Goal: Find specific page/section: Find specific page/section

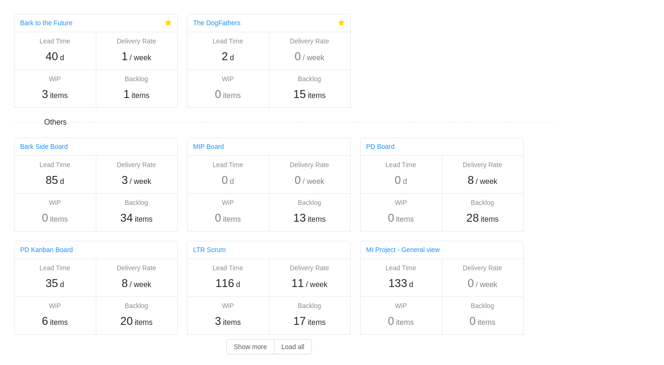
drag, startPoint x: 453, startPoint y: 63, endPoint x: 417, endPoint y: 63, distance: 36.0
click at [453, 63] on div "Bark to the Future Lead Time 40 d Delivery Rate 1 / week WiP 3 items Backlog 1 …" at bounding box center [280, 182] width 561 height 364
click at [227, 53] on span "2" at bounding box center [225, 56] width 6 height 13
click at [130, 99] on div "1 items" at bounding box center [136, 94] width 72 height 17
click at [46, 94] on span "3" at bounding box center [45, 94] width 6 height 13
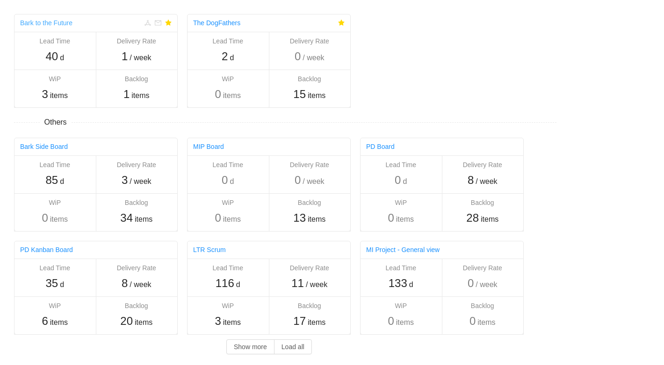
click at [51, 23] on link "Bark to the Future" at bounding box center [46, 22] width 52 height 7
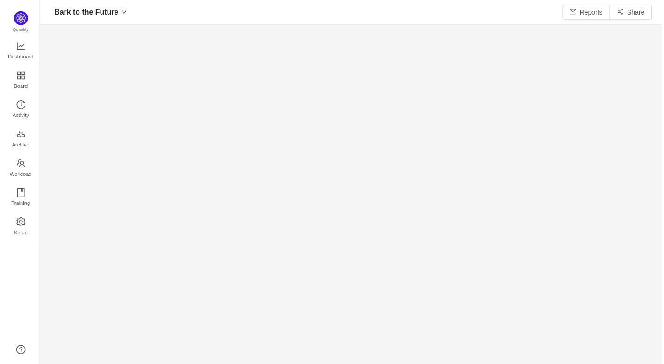
scroll to position [366, 626]
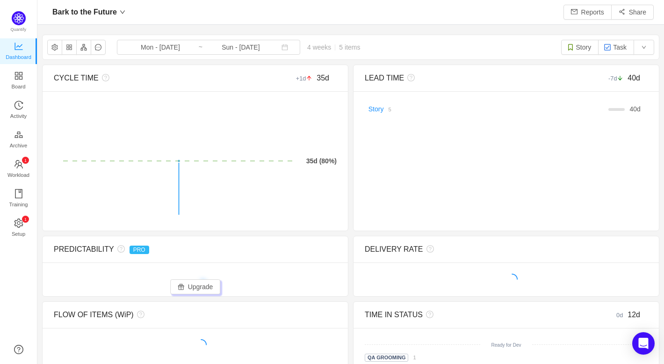
scroll to position [364, 626]
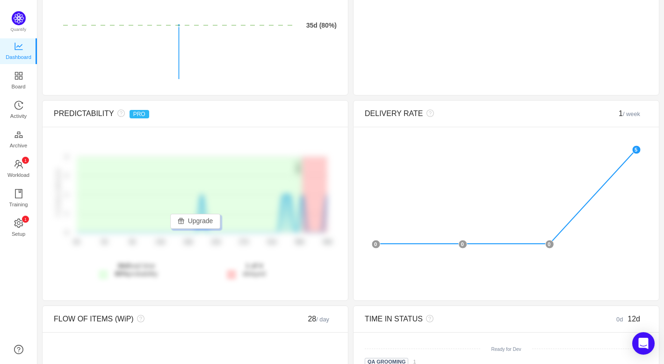
scroll to position [0, 0]
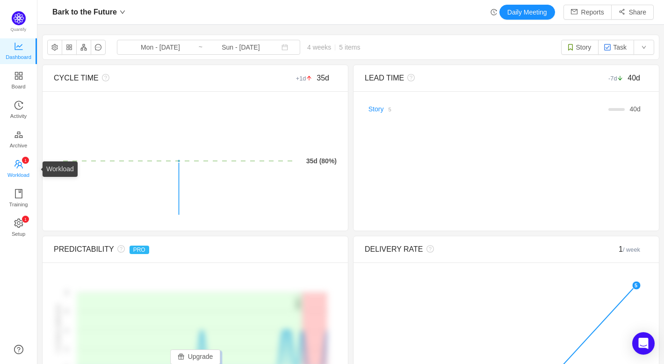
click at [20, 161] on icon "icon: team" at bounding box center [18, 163] width 9 height 9
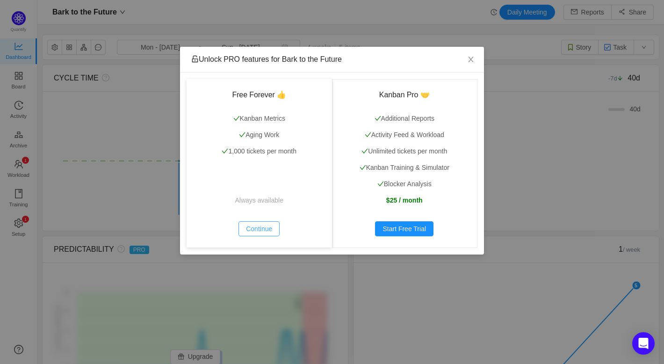
click at [250, 228] on button "Continue" at bounding box center [258, 228] width 41 height 15
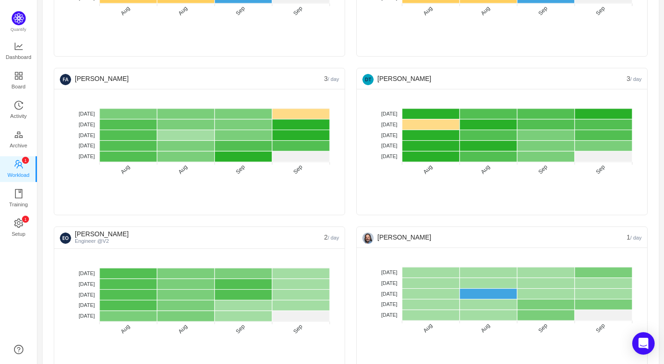
scroll to position [669, 0]
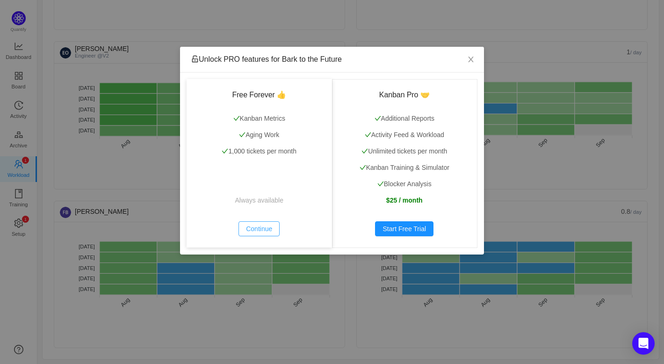
click at [246, 228] on button "Continue" at bounding box center [258, 228] width 41 height 15
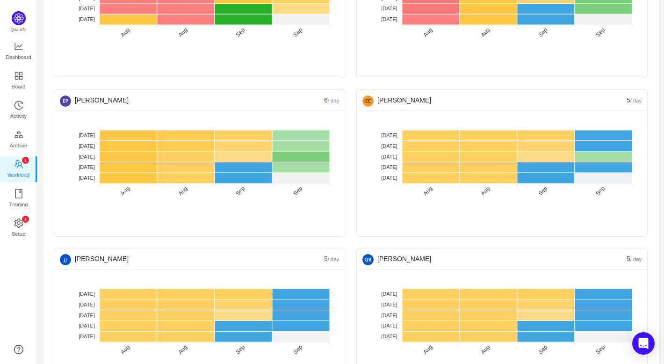
scroll to position [0, 0]
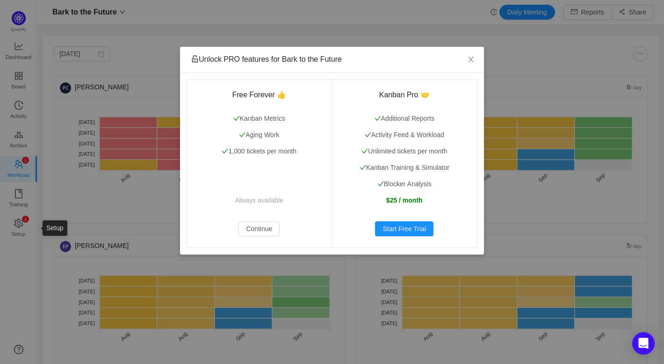
click at [7, 217] on div "Unlock PRO features for Bark to the Future Free Forever 👍 Kanban Metrics Aging …" at bounding box center [332, 182] width 664 height 364
drag, startPoint x: 7, startPoint y: 218, endPoint x: 108, endPoint y: 211, distance: 101.2
click at [7, 218] on div "Unlock PRO features for Bark to the Future Free Forever 👍 Kanban Metrics Aging …" at bounding box center [332, 182] width 664 height 364
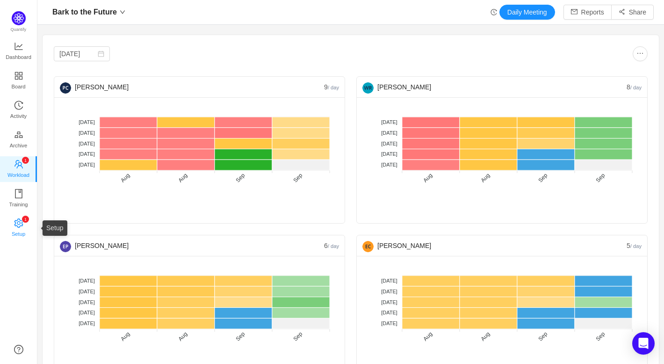
click at [14, 223] on link "0 1 2 3 4 5 6 7 8 9 0 1 2 3 4 5 6 7 8 9 0 1 2 3 4 5 6 7 8 9 Setup" at bounding box center [18, 228] width 9 height 19
